Goal: Information Seeking & Learning: Check status

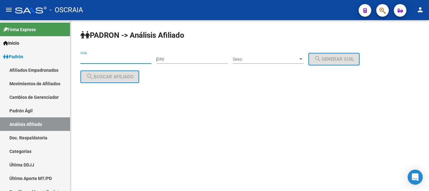
click at [119, 57] on input "CUIL" at bounding box center [115, 58] width 71 height 5
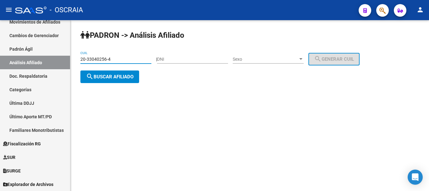
type input "20-33040256-4"
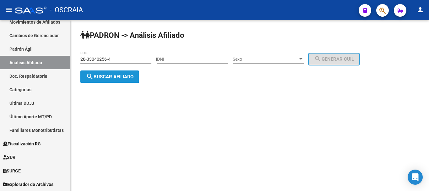
click at [120, 76] on span "search Buscar afiliado" at bounding box center [109, 77] width 47 height 6
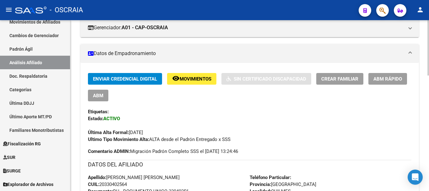
scroll to position [157, 0]
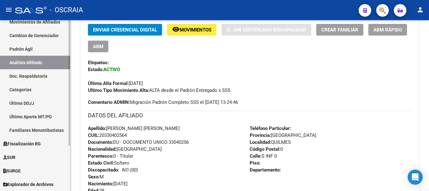
click at [31, 47] on link "Padrón Ágil" at bounding box center [35, 48] width 70 height 13
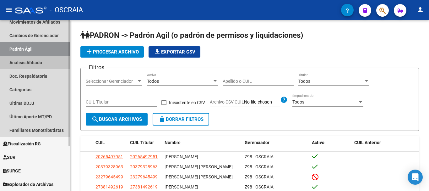
click at [37, 60] on link "Análisis Afiliado" at bounding box center [35, 62] width 70 height 13
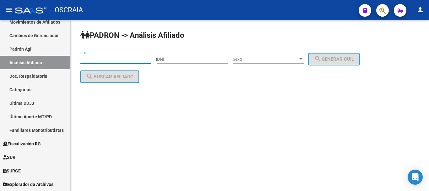
click at [97, 58] on input "CUIL" at bounding box center [115, 58] width 71 height 5
paste input "20-34374575-4"
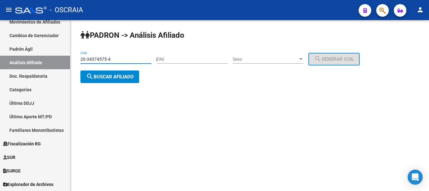
type input "20-34374575-4"
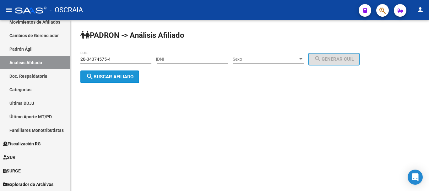
click at [113, 72] on button "search Buscar afiliado" at bounding box center [109, 76] width 59 height 13
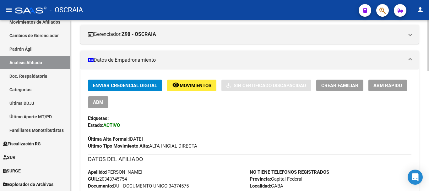
scroll to position [126, 0]
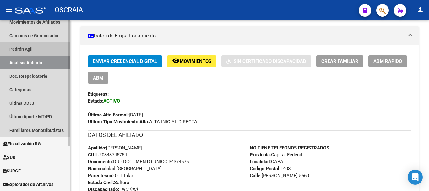
click at [26, 44] on link "Padrón Ágil" at bounding box center [35, 48] width 70 height 13
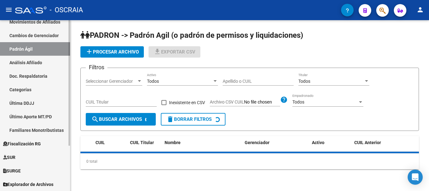
click at [27, 60] on link "Análisis Afiliado" at bounding box center [35, 62] width 70 height 13
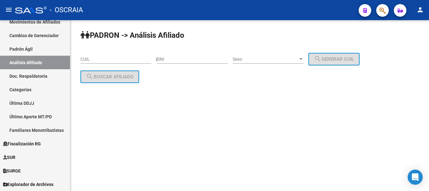
click at [95, 56] on input "CUIL" at bounding box center [115, 58] width 71 height 5
paste input "20-39658231-8"
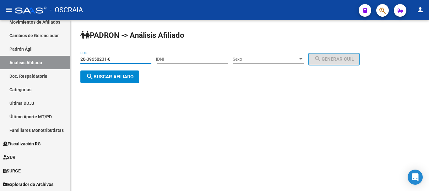
type input "20-39658231-8"
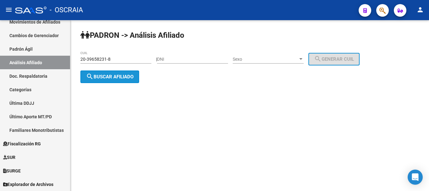
click at [108, 76] on span "search Buscar afiliado" at bounding box center [109, 77] width 47 height 6
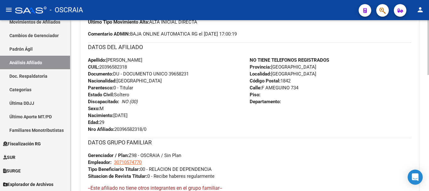
scroll to position [141, 0]
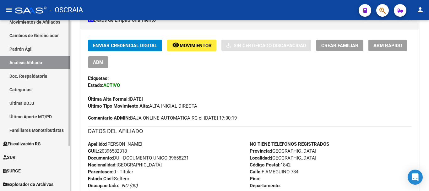
click at [21, 47] on link "Padrón Ágil" at bounding box center [35, 48] width 70 height 13
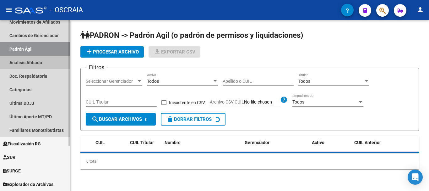
click at [22, 63] on link "Análisis Afiliado" at bounding box center [35, 62] width 70 height 13
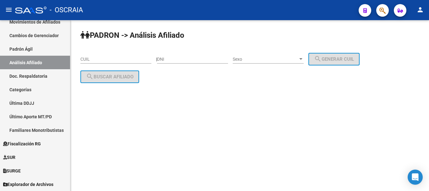
drag, startPoint x: 118, startPoint y: 61, endPoint x: 116, endPoint y: 58, distance: 3.2
click at [117, 59] on input "CUIL" at bounding box center [115, 58] width 71 height 5
paste input "20-29220430-3"
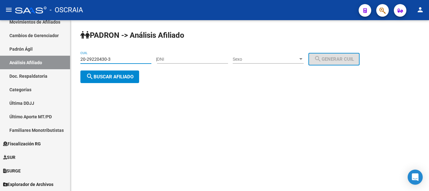
type input "20-29220430-3"
click at [127, 73] on button "search Buscar afiliado" at bounding box center [109, 76] width 59 height 13
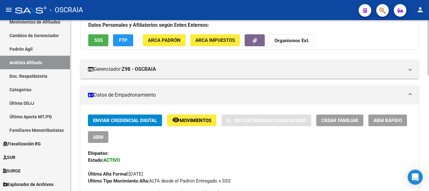
scroll to position [94, 0]
